Goal: Information Seeking & Learning: Learn about a topic

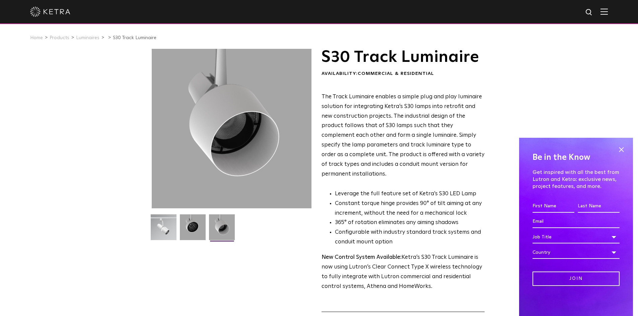
click at [193, 227] on img at bounding box center [193, 230] width 26 height 31
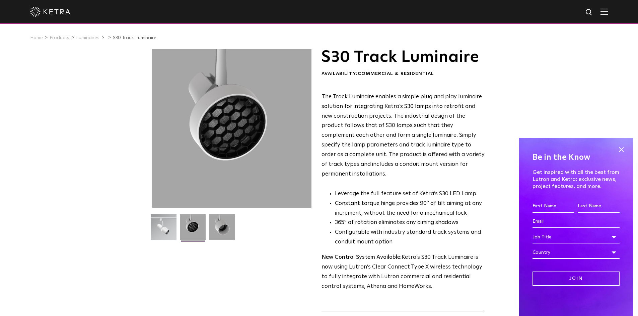
click at [178, 226] on ul at bounding box center [231, 232] width 163 height 34
click at [170, 225] on img at bounding box center [164, 230] width 26 height 31
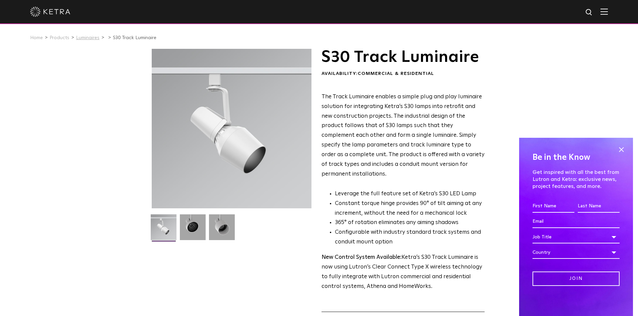
click at [84, 35] on link "Luminaires" at bounding box center [87, 37] width 23 height 5
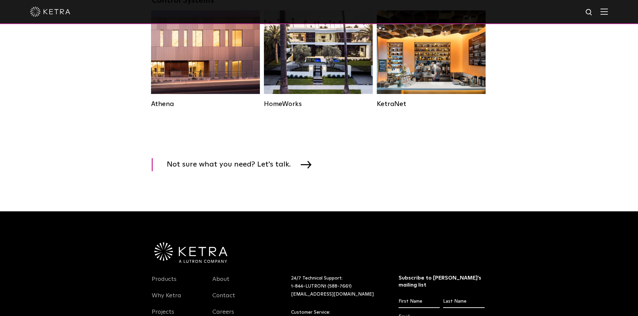
scroll to position [1038, 0]
